Goal: Task Accomplishment & Management: Manage account settings

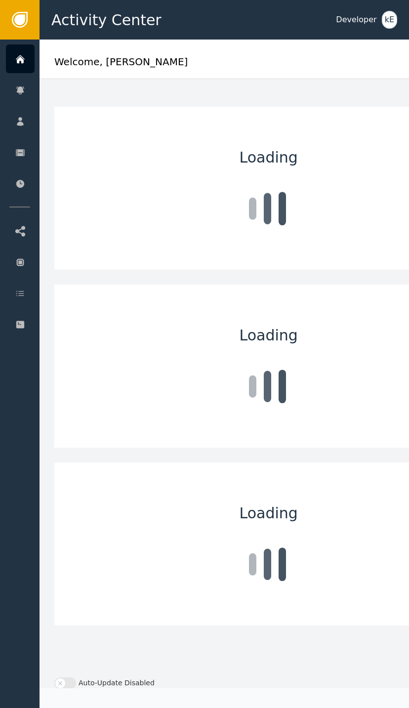
click at [31, 69] on div at bounding box center [20, 58] width 29 height 29
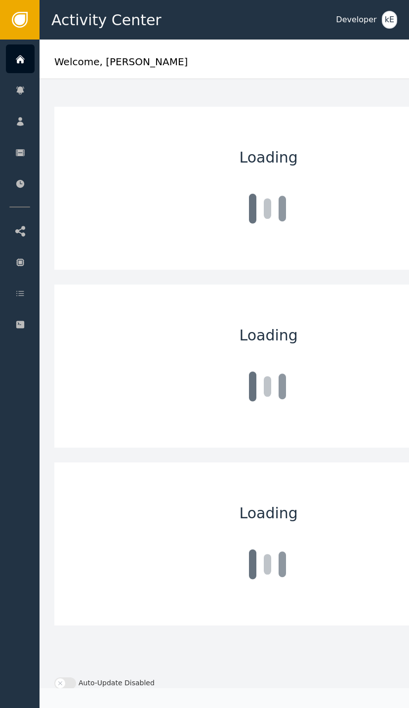
click at [121, 128] on div "Customers" at bounding box center [96, 121] width 104 height 28
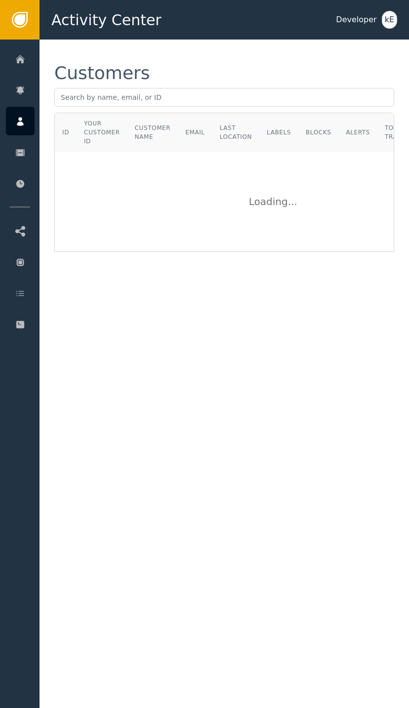
click at [96, 120] on div "Your Customer ID" at bounding box center [102, 132] width 36 height 27
click at [115, 103] on input "text" at bounding box center [224, 97] width 340 height 19
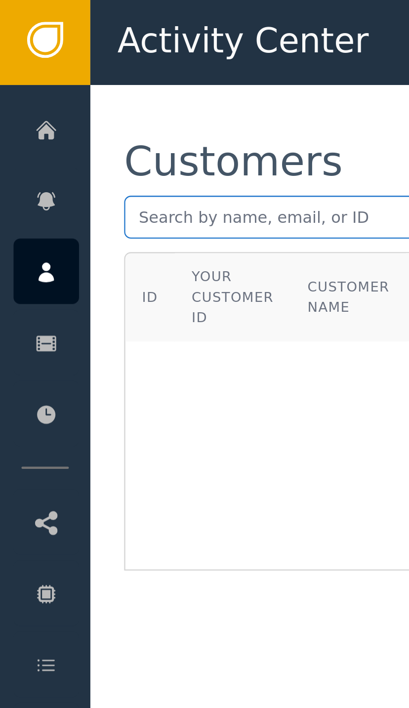
click at [80, 96] on input "text" at bounding box center [224, 97] width 340 height 19
paste input "[PERSON_NAME][EMAIL_ADDRESS][DOMAIN_NAME]"
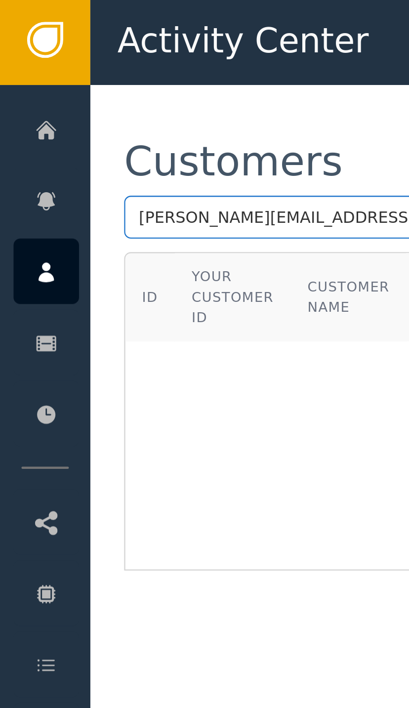
type input "[PERSON_NAME][EMAIL_ADDRESS][DOMAIN_NAME]"
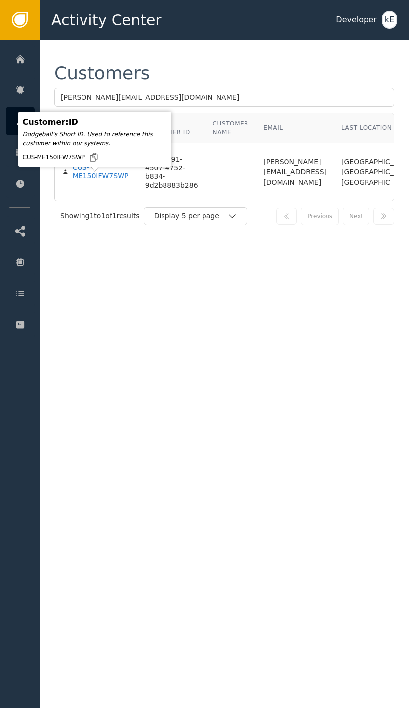
click at [102, 181] on div "CUS-ME150IFW7SWP" at bounding box center [102, 172] width 58 height 17
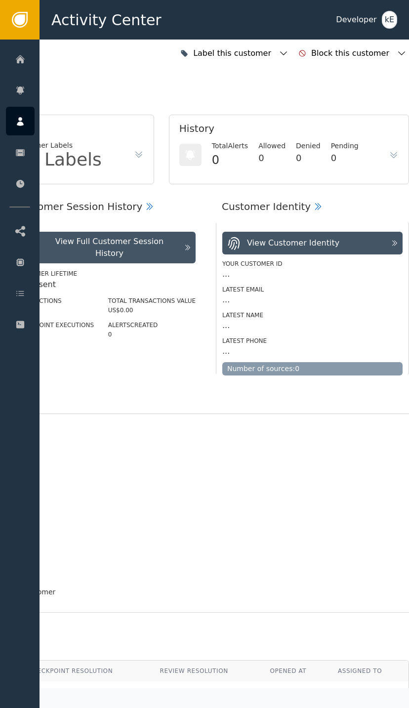
scroll to position [0, 265]
click at [287, 55] on icon "button" at bounding box center [283, 53] width 7 height 4
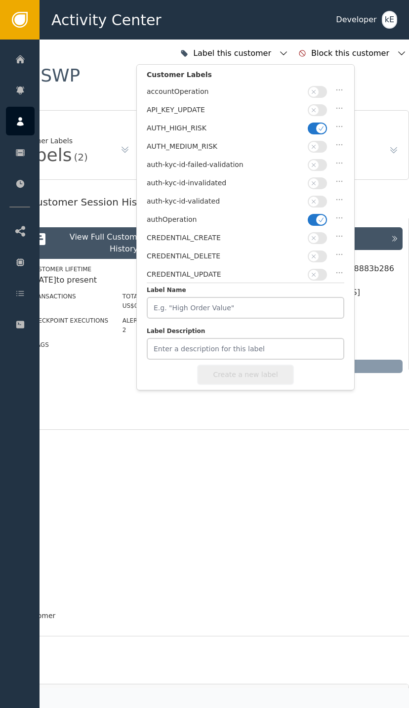
click at [319, 129] on icon "button" at bounding box center [321, 128] width 7 height 7
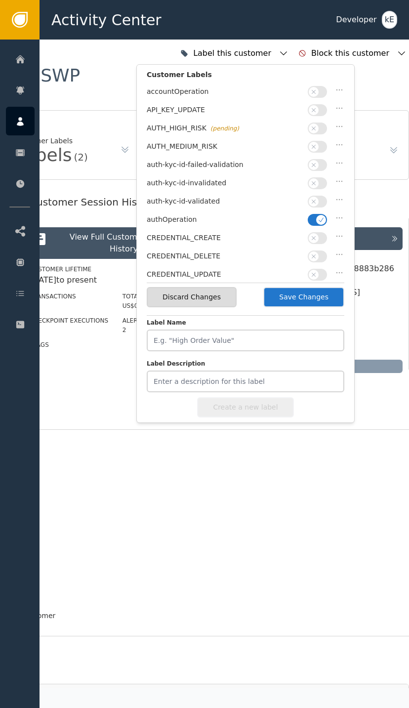
click at [319, 202] on button "button" at bounding box center [317, 202] width 19 height 12
click at [319, 296] on button "Save Changes" at bounding box center [303, 297] width 81 height 20
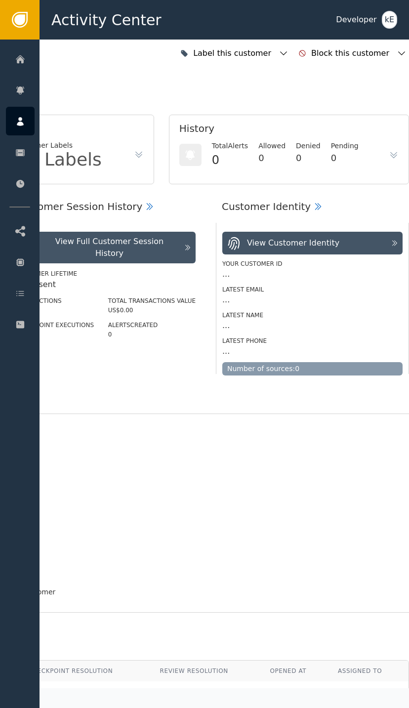
click at [29, 295] on div at bounding box center [20, 293] width 29 height 29
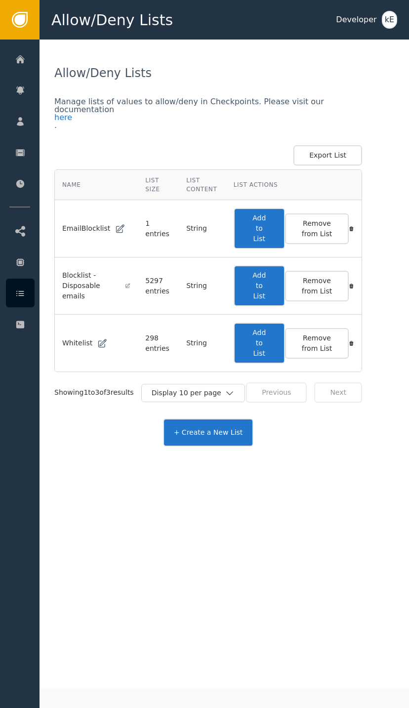
click at [271, 338] on button "Add to List" at bounding box center [259, 343] width 51 height 41
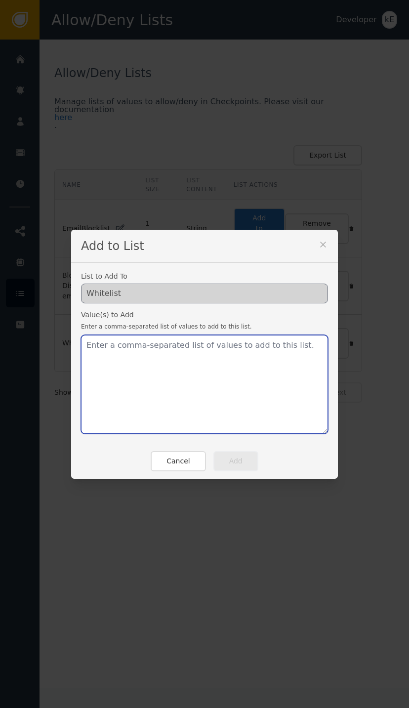
click at [153, 356] on textarea at bounding box center [204, 384] width 247 height 99
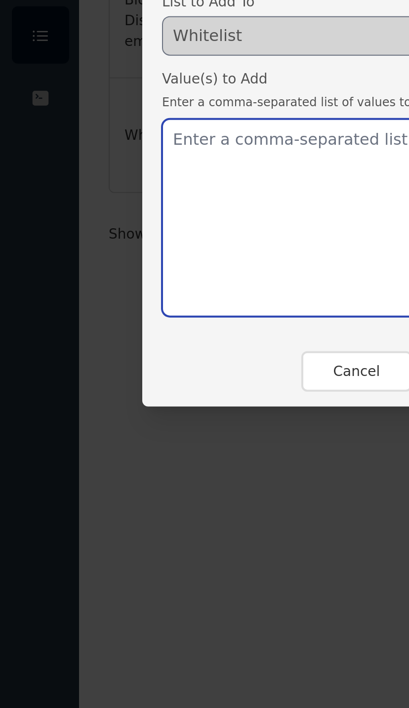
click at [106, 335] on textarea at bounding box center [204, 384] width 247 height 99
paste textarea "[PERSON_NAME][EMAIL_ADDRESS][DOMAIN_NAME]"
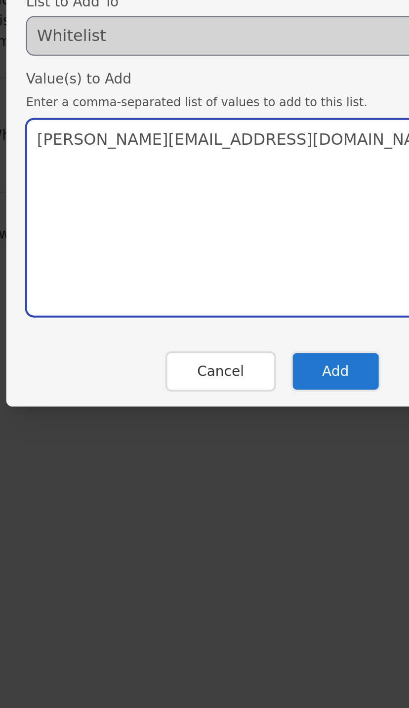
type textarea "[PERSON_NAME][EMAIL_ADDRESS][DOMAIN_NAME]"
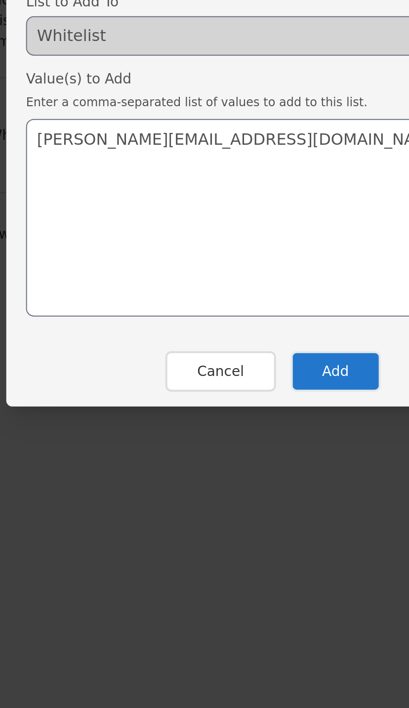
click at [213, 451] on button "Add" at bounding box center [235, 461] width 45 height 20
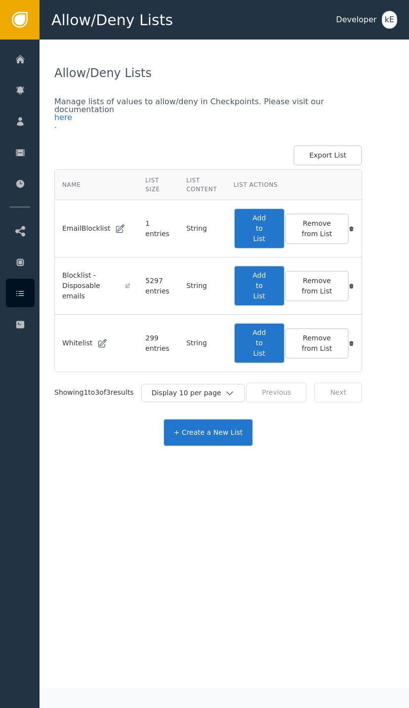
click at [31, 67] on div at bounding box center [20, 58] width 29 height 29
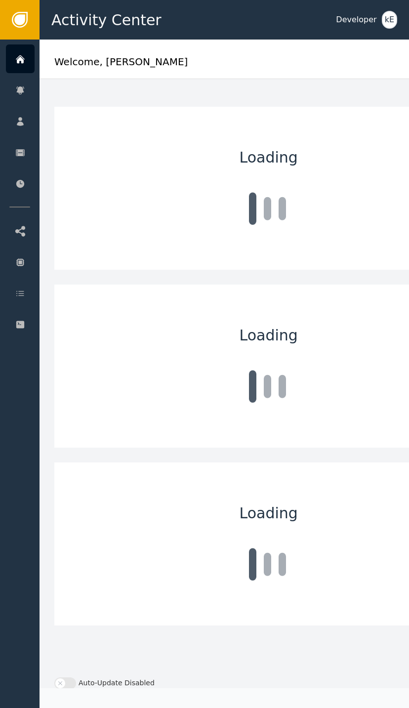
click at [109, 126] on div "Customers" at bounding box center [96, 121] width 104 height 28
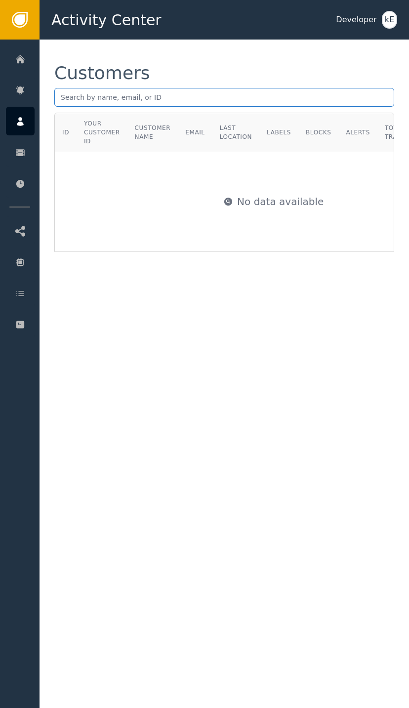
click at [115, 104] on input "text" at bounding box center [224, 97] width 340 height 19
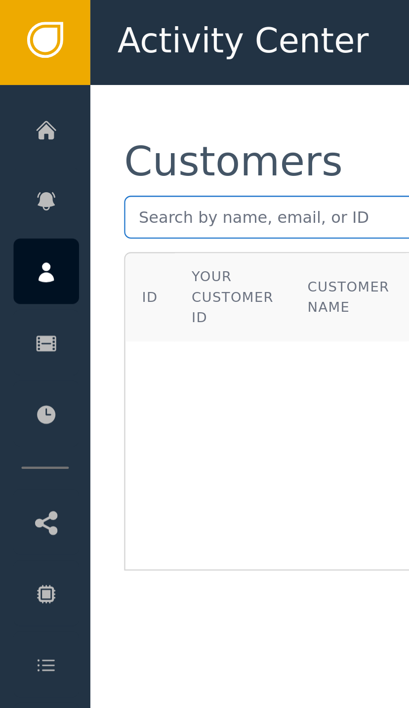
click at [83, 98] on input "text" at bounding box center [224, 97] width 340 height 19
paste input "[PERSON_NAME] [PERSON_NAME][EMAIL_ADDRESS][DOMAIN_NAME]"
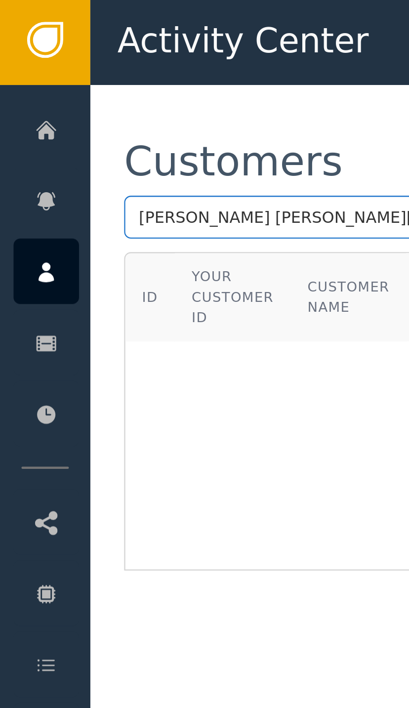
click at [84, 97] on input "[PERSON_NAME] [PERSON_NAME][EMAIL_ADDRESS][DOMAIN_NAME]" at bounding box center [224, 97] width 340 height 19
click at [65, 93] on input "[EMAIL_ADDRESS][DOMAIN_NAME]" at bounding box center [224, 97] width 340 height 19
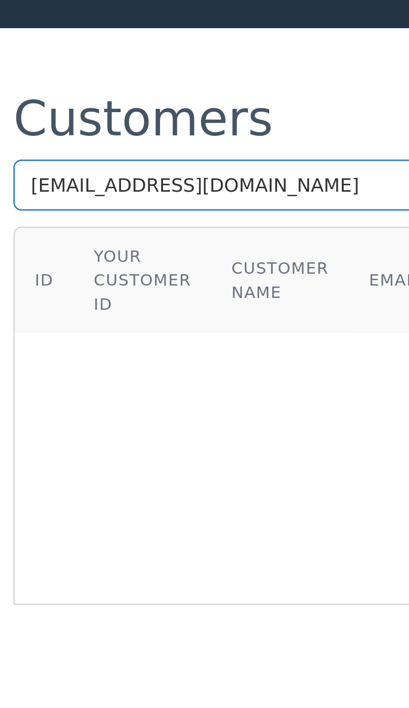
click at [54, 88] on input "[EMAIL_ADDRESS][DOMAIN_NAME]" at bounding box center [224, 97] width 340 height 19
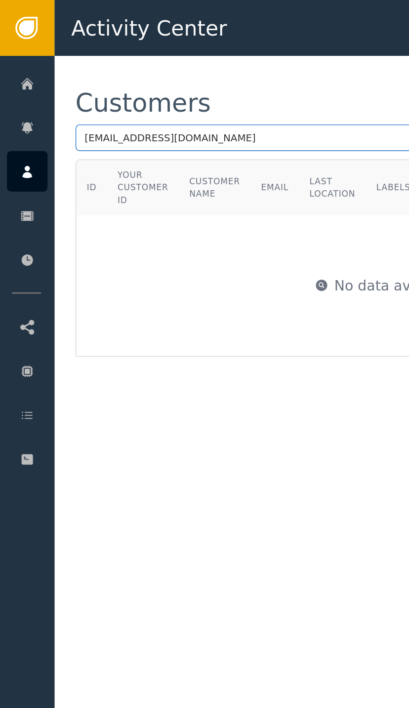
click at [111, 105] on input "[EMAIL_ADDRESS][DOMAIN_NAME]" at bounding box center [224, 97] width 340 height 19
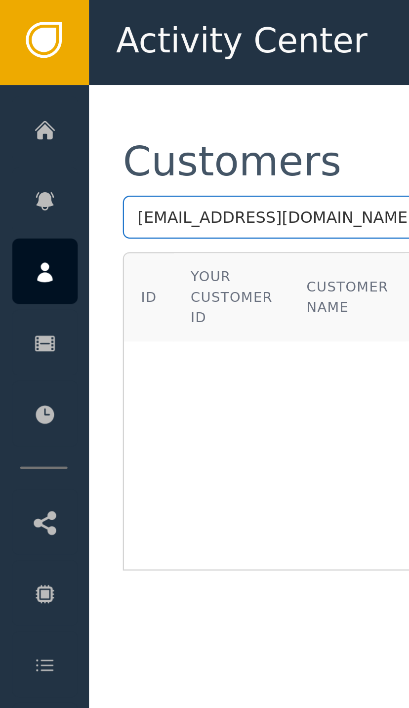
click at [98, 98] on input "[EMAIL_ADDRESS][DOMAIN_NAME]" at bounding box center [224, 97] width 340 height 19
type input "[EMAIL_ADDRESS][DOMAIN_NAME]"
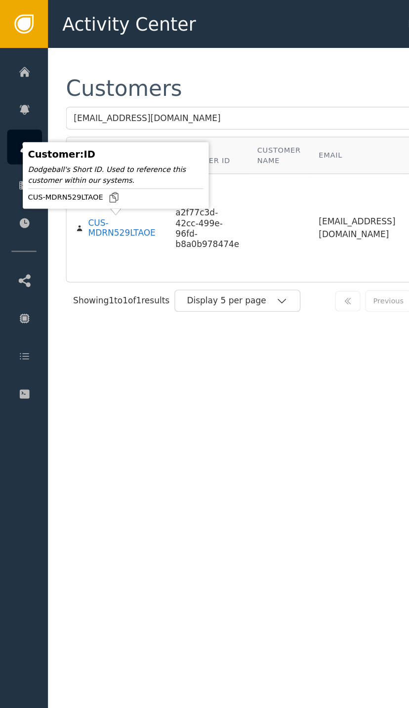
click at [97, 195] on div "CUS-MDRN529LTAOE" at bounding box center [101, 187] width 57 height 17
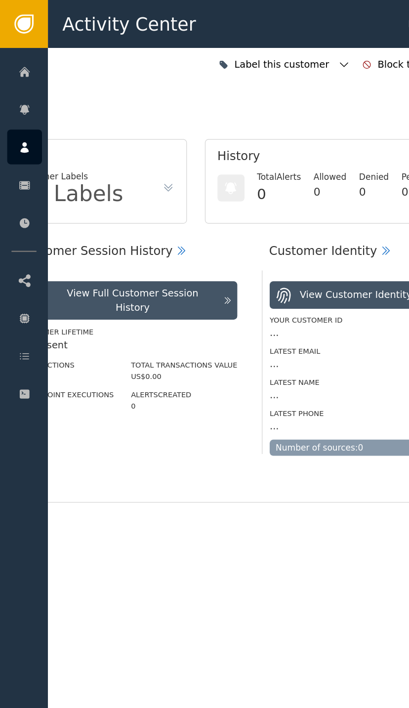
scroll to position [0, 265]
click at [289, 52] on icon "button" at bounding box center [284, 53] width 10 height 10
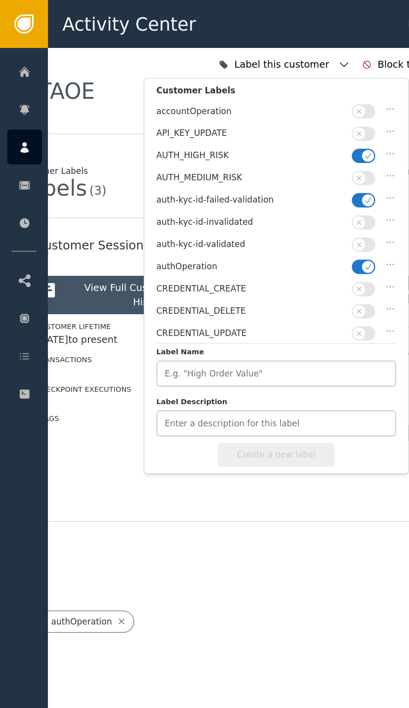
click at [302, 127] on icon "button" at bounding box center [303, 128] width 7 height 7
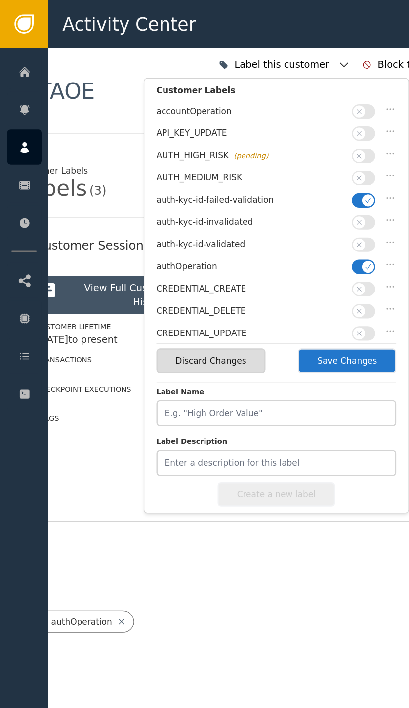
click at [299, 168] on button "button" at bounding box center [299, 165] width 19 height 12
click at [299, 200] on span "button" at bounding box center [296, 202] width 10 height 10
click at [288, 297] on button "Save Changes" at bounding box center [286, 297] width 81 height 20
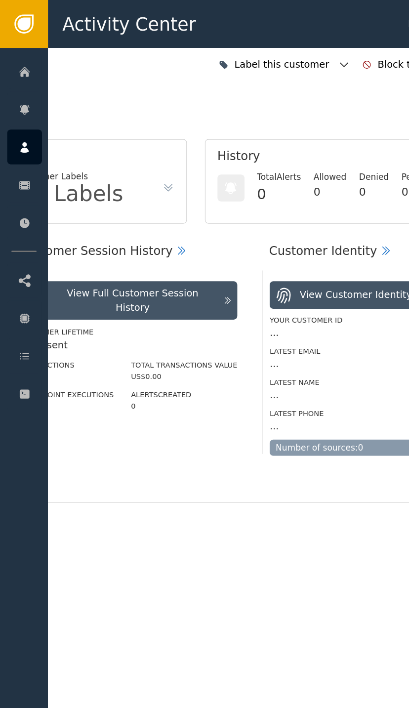
click at [30, 295] on div at bounding box center [20, 293] width 29 height 29
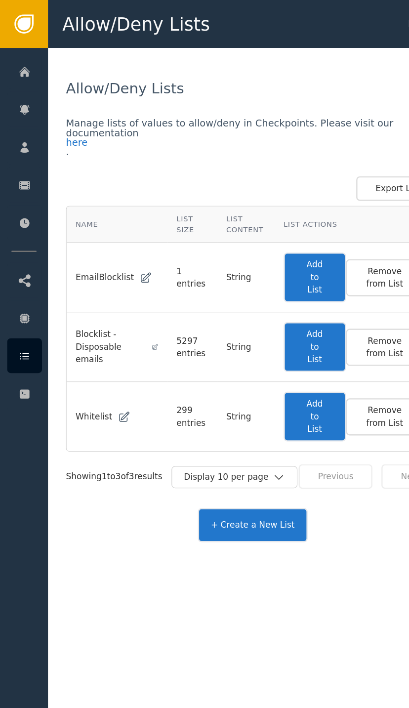
click at [271, 343] on button "Add to List" at bounding box center [259, 343] width 51 height 41
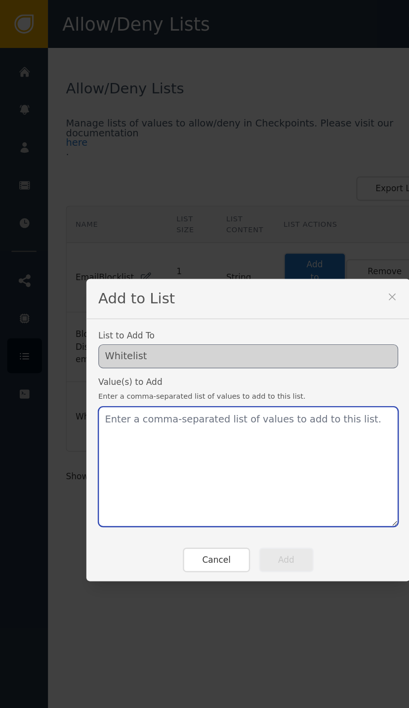
click at [138, 351] on textarea at bounding box center [204, 384] width 247 height 99
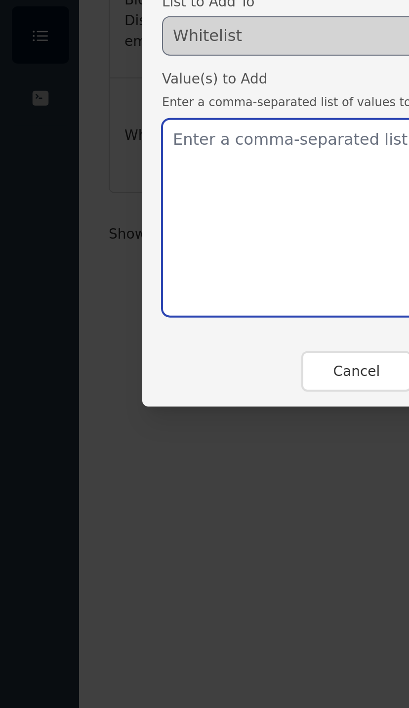
click at [110, 335] on textarea at bounding box center [204, 384] width 247 height 99
paste textarea "[PERSON_NAME] [PERSON_NAME][EMAIL_ADDRESS][DOMAIN_NAME]"
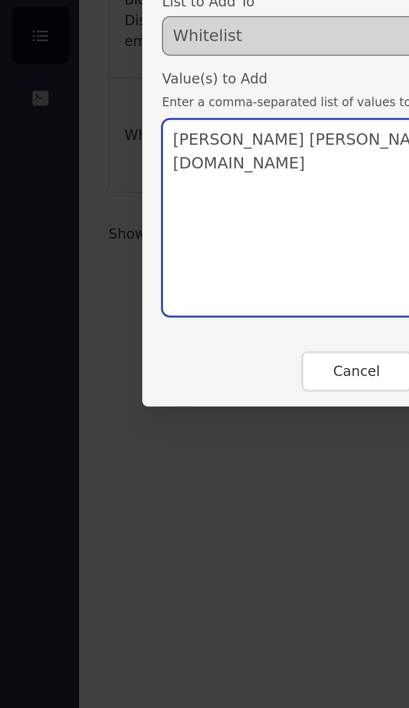
click at [111, 335] on textarea "[PERSON_NAME] [PERSON_NAME][EMAIL_ADDRESS][DOMAIN_NAME]" at bounding box center [204, 384] width 247 height 99
click at [92, 335] on textarea "[EMAIL_ADDRESS][DOMAIN_NAME]" at bounding box center [204, 384] width 247 height 99
click at [128, 335] on textarea "[EMAIL_ADDRESS][DOMAIN_NAME]" at bounding box center [204, 384] width 247 height 99
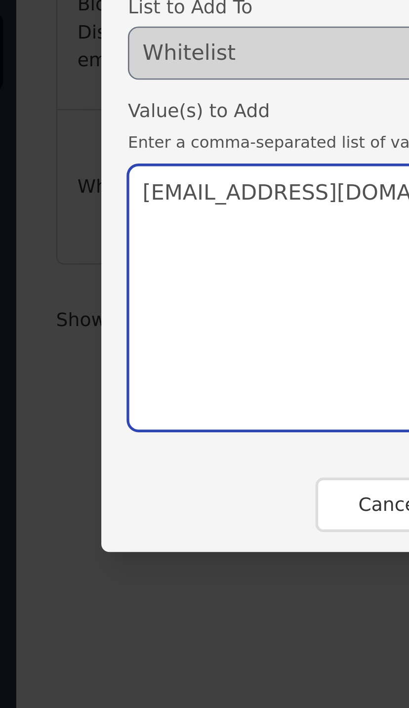
click at [81, 335] on textarea "[EMAIL_ADDRESS][DOMAIN_NAME]" at bounding box center [204, 384] width 247 height 99
type textarea "[EMAIL_ADDRESS][DOMAIN_NAME]"
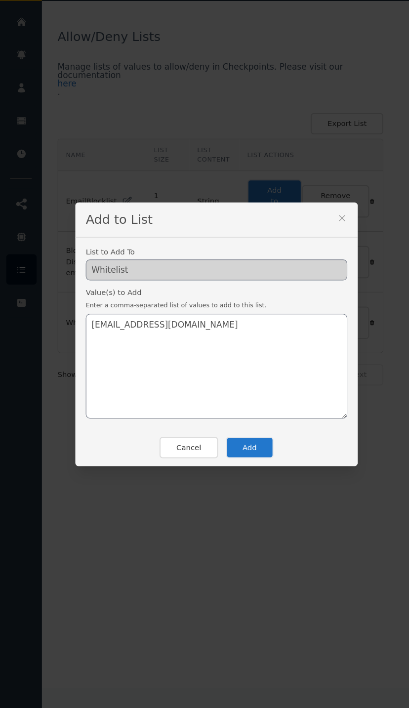
click at [250, 451] on button "Add" at bounding box center [235, 461] width 45 height 20
